Goal: Connect with others: Connect with others

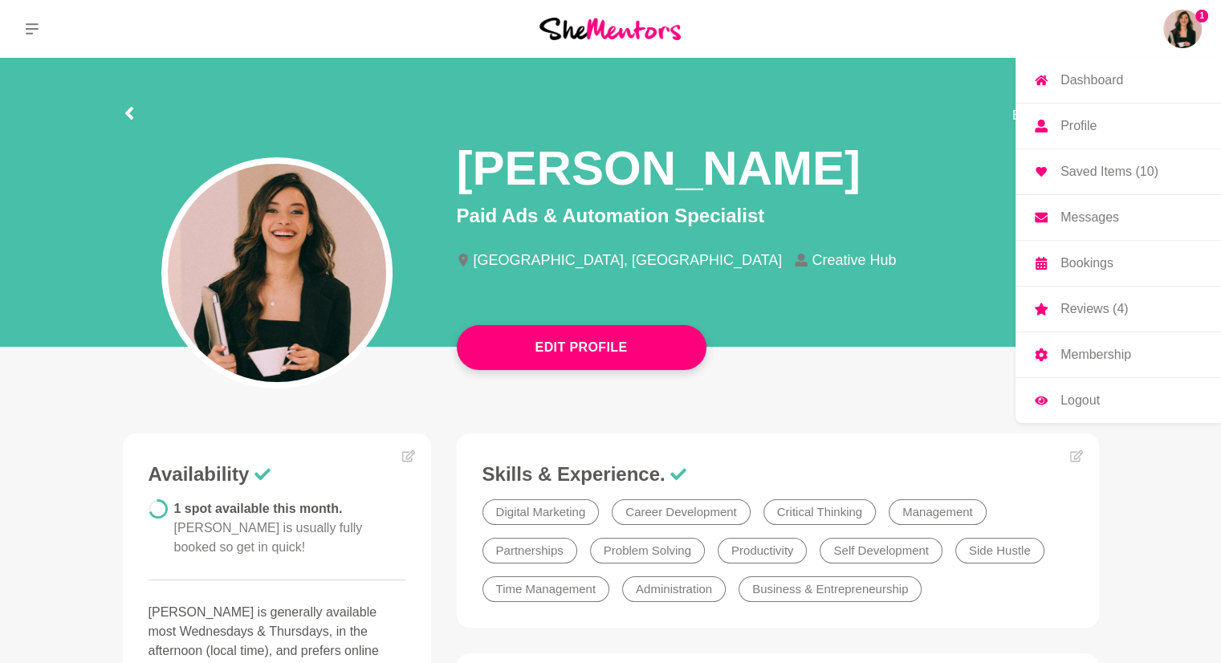
click at [1189, 39] on img at bounding box center [1182, 29] width 39 height 39
click at [1105, 212] on p "Messages" at bounding box center [1089, 217] width 59 height 13
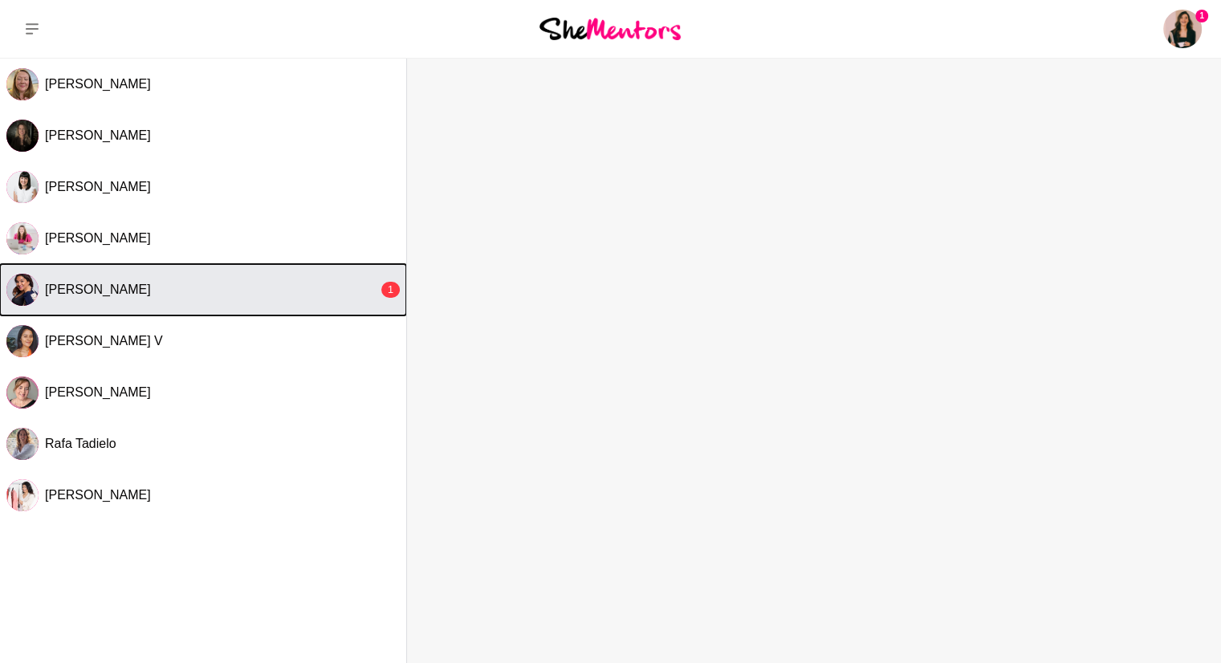
click at [271, 269] on button "[PERSON_NAME] 1" at bounding box center [203, 289] width 406 height 51
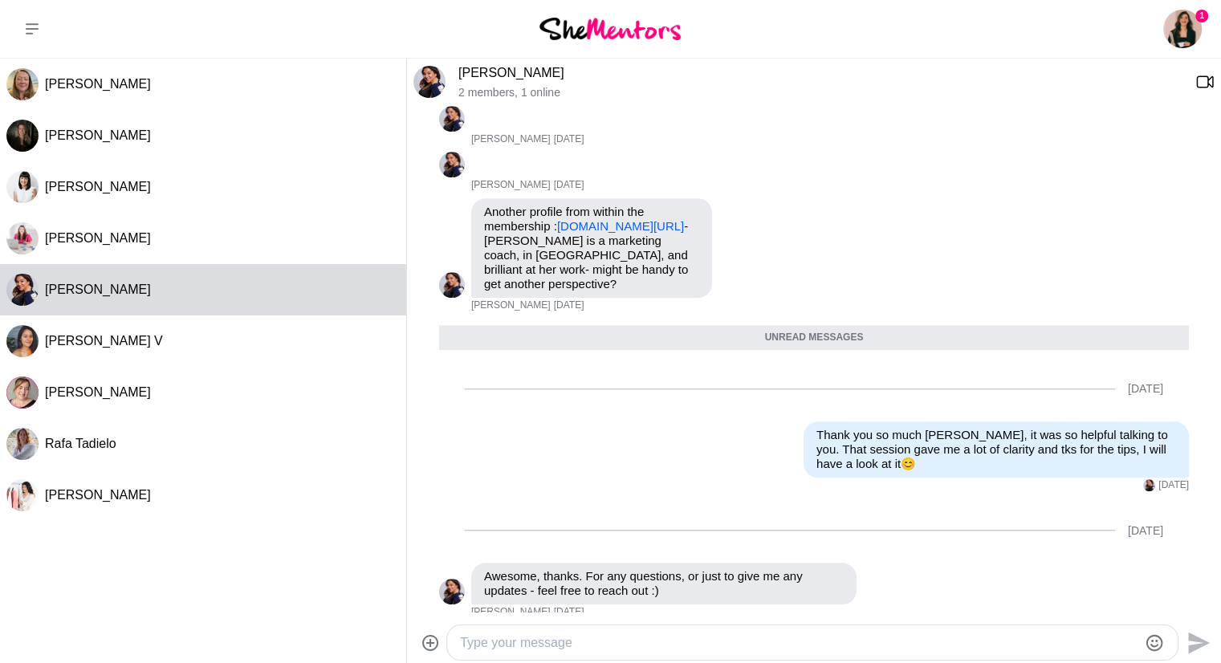
scroll to position [1264, 0]
click at [659, 26] on img at bounding box center [609, 29] width 141 height 22
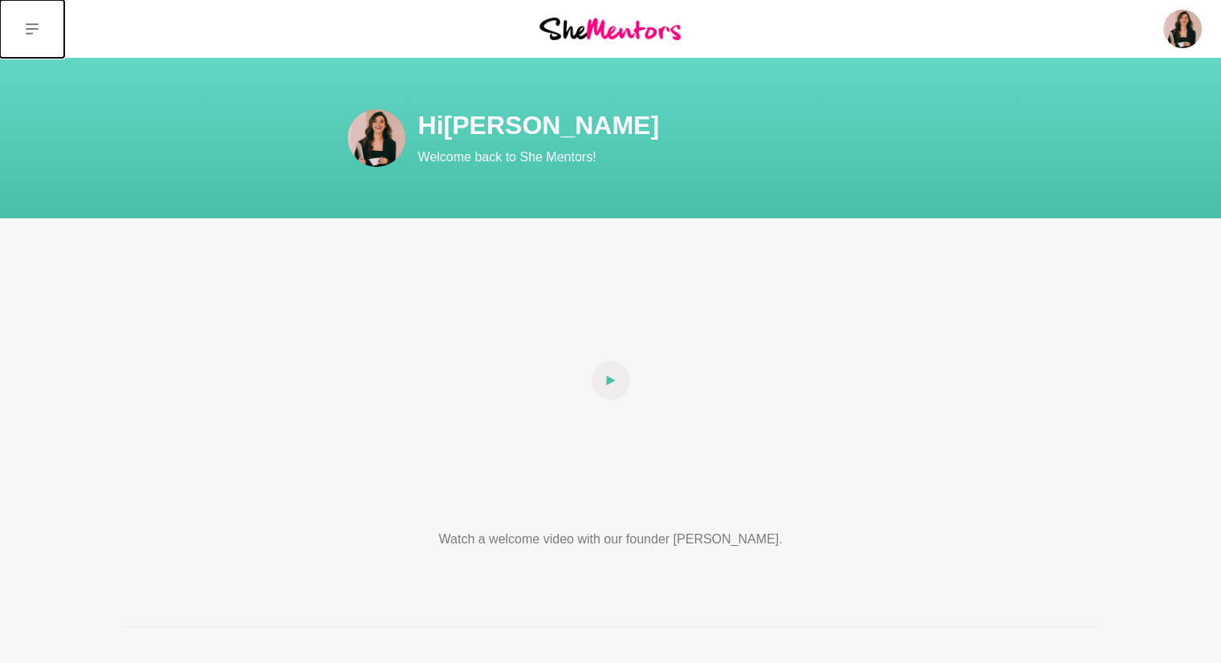
click at [43, 26] on button at bounding box center [32, 29] width 64 height 58
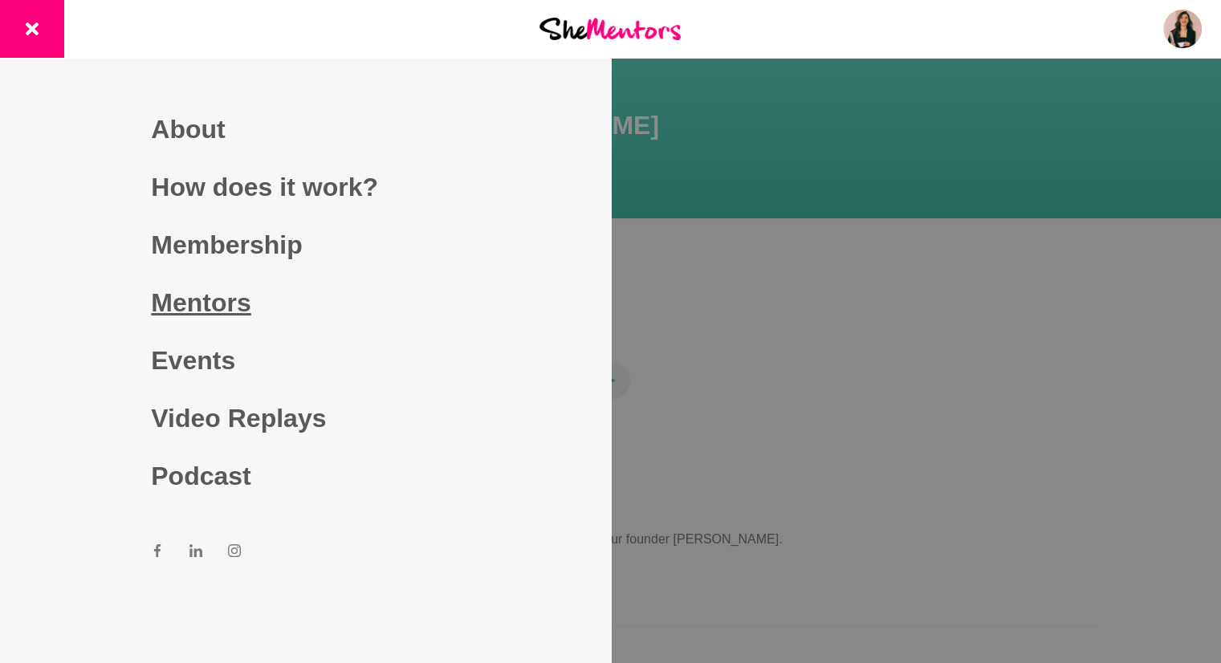
click at [210, 298] on link "Mentors" at bounding box center [305, 303] width 308 height 58
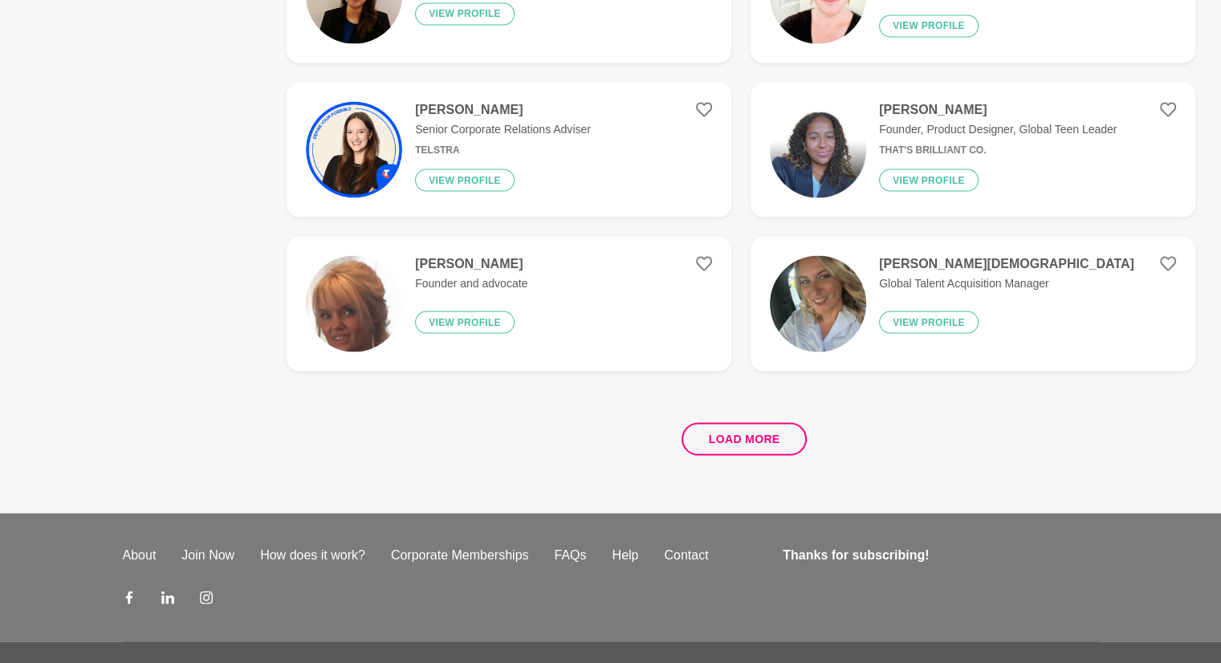
scroll to position [2970, 0]
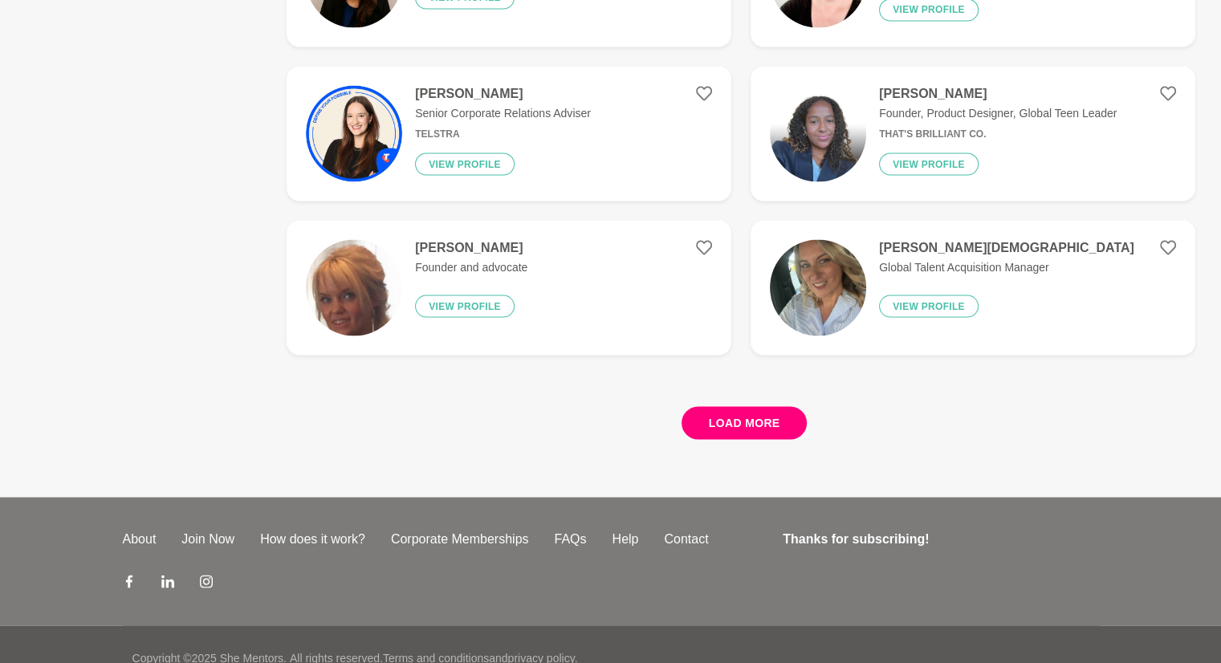
click at [727, 417] on button "Load more" at bounding box center [745, 422] width 126 height 33
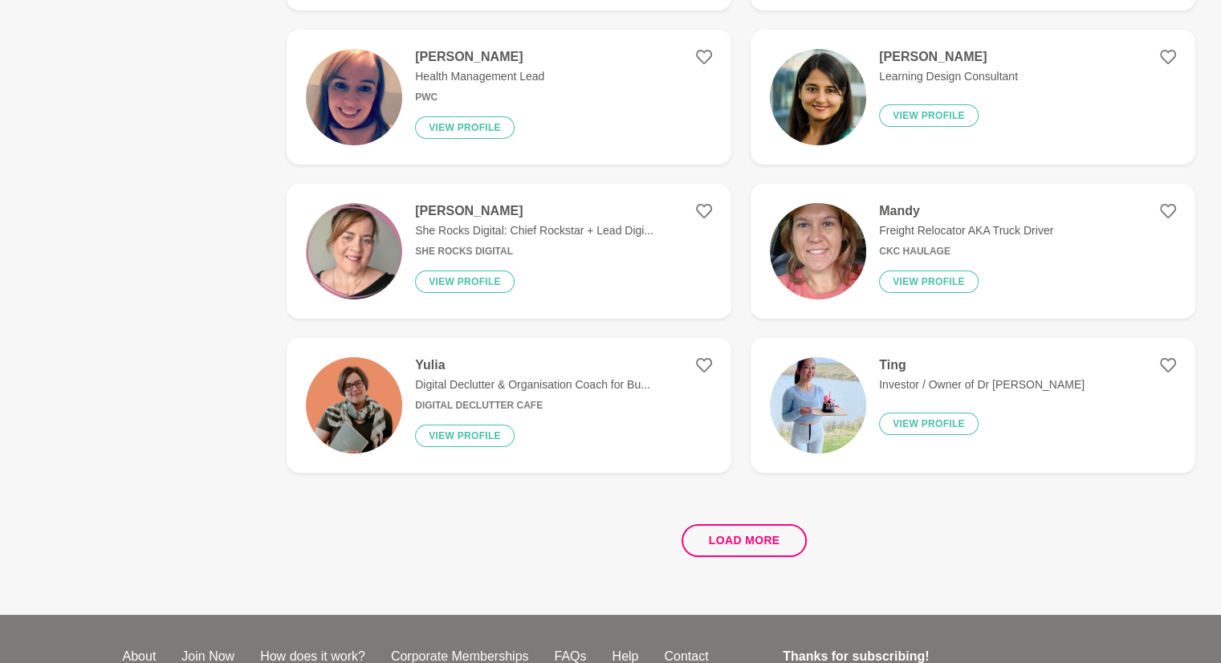
scroll to position [5940, 0]
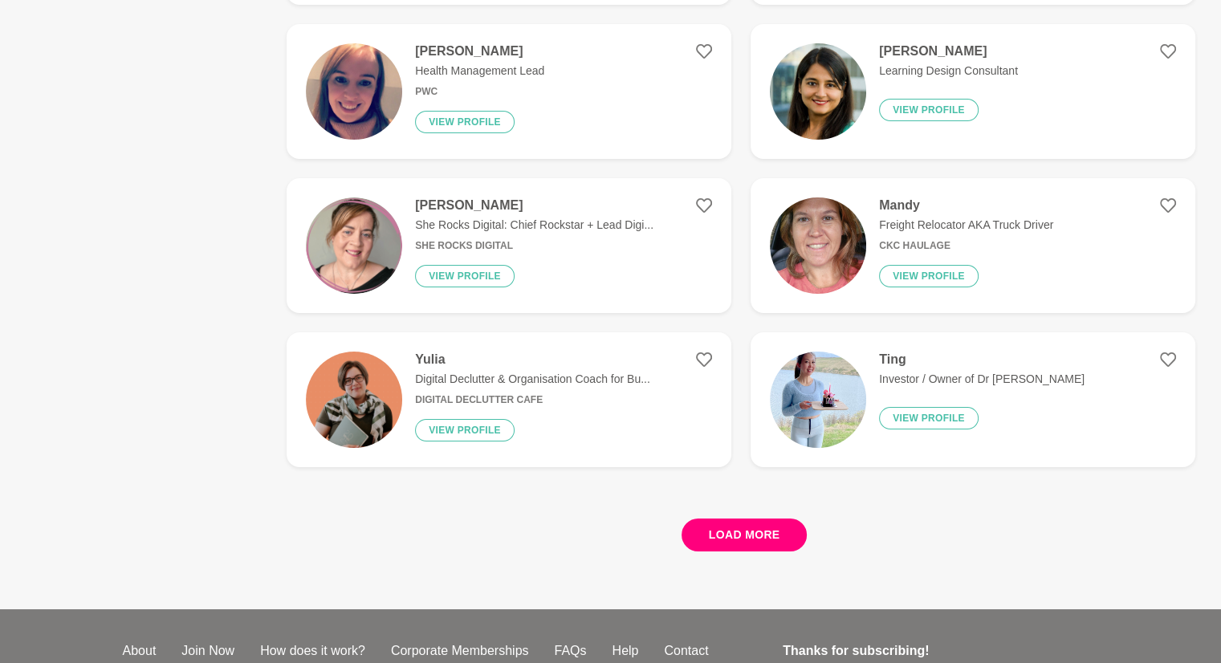
click at [710, 534] on button "Load more" at bounding box center [745, 535] width 126 height 33
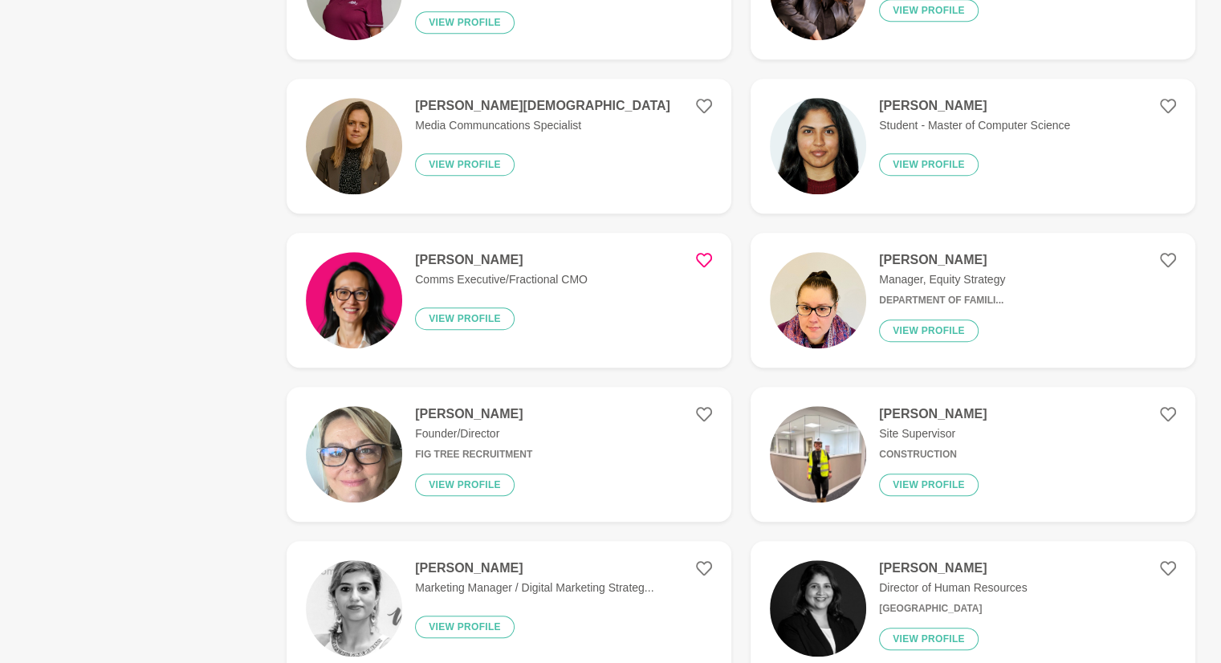
scroll to position [7224, 0]
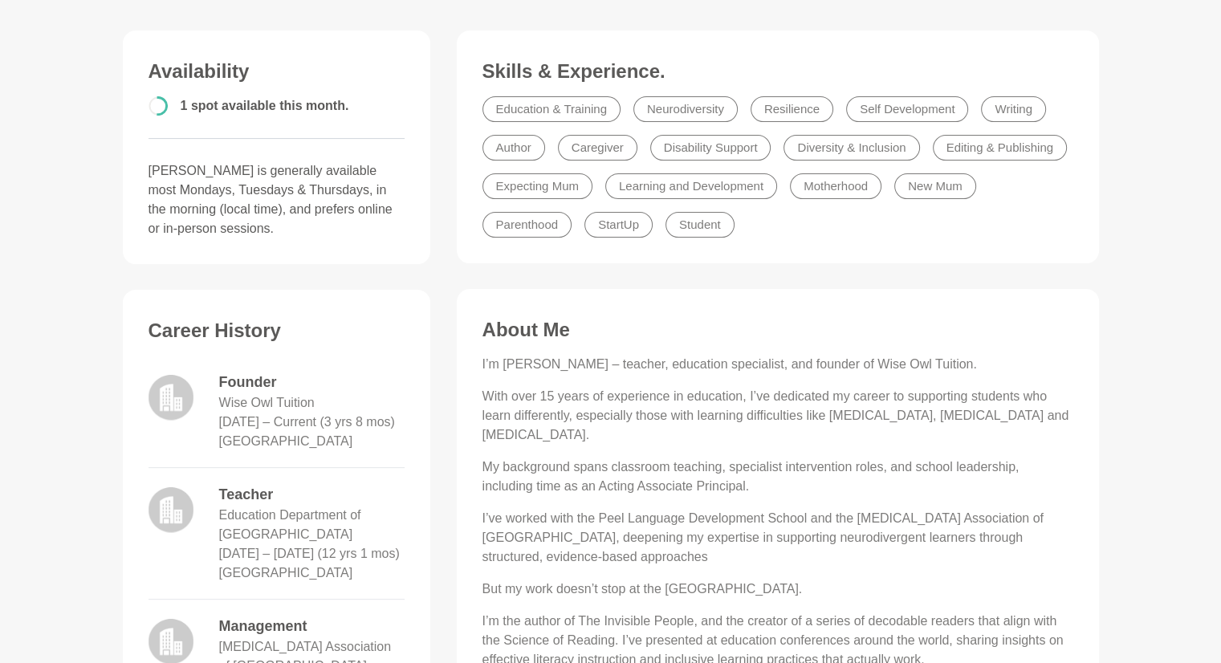
scroll to position [401, 0]
